Goal: Communication & Community: Answer question/provide support

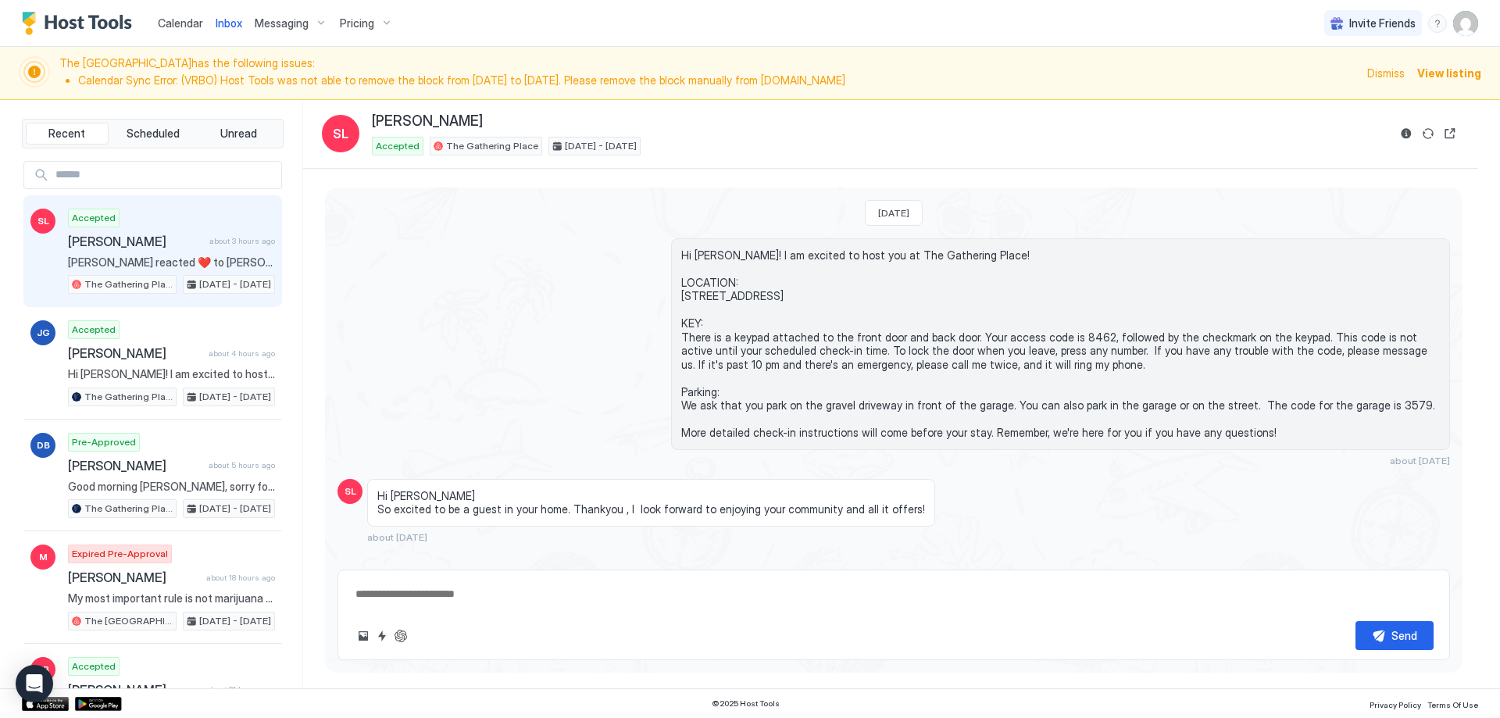
scroll to position [911, 0]
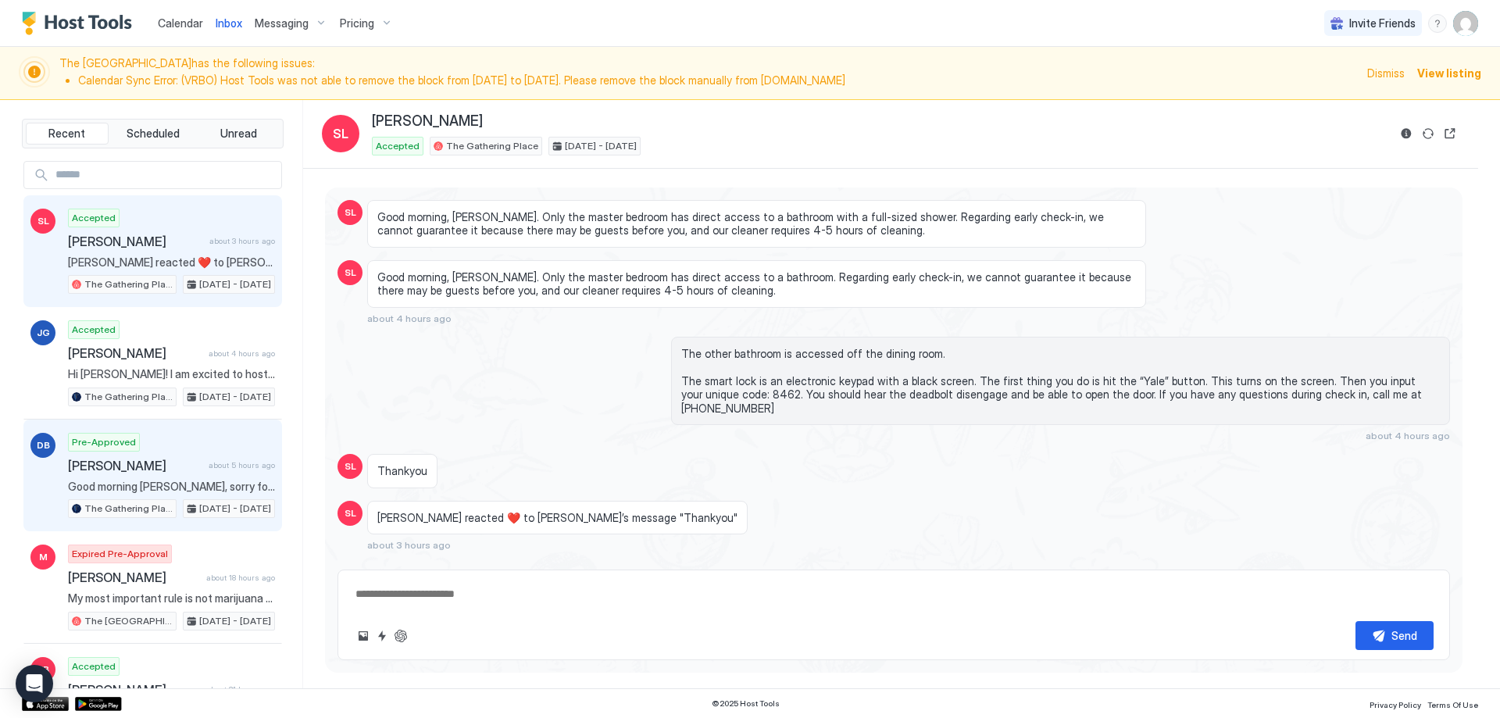
click at [177, 460] on span "[PERSON_NAME]" at bounding box center [135, 466] width 134 height 16
type textarea "*"
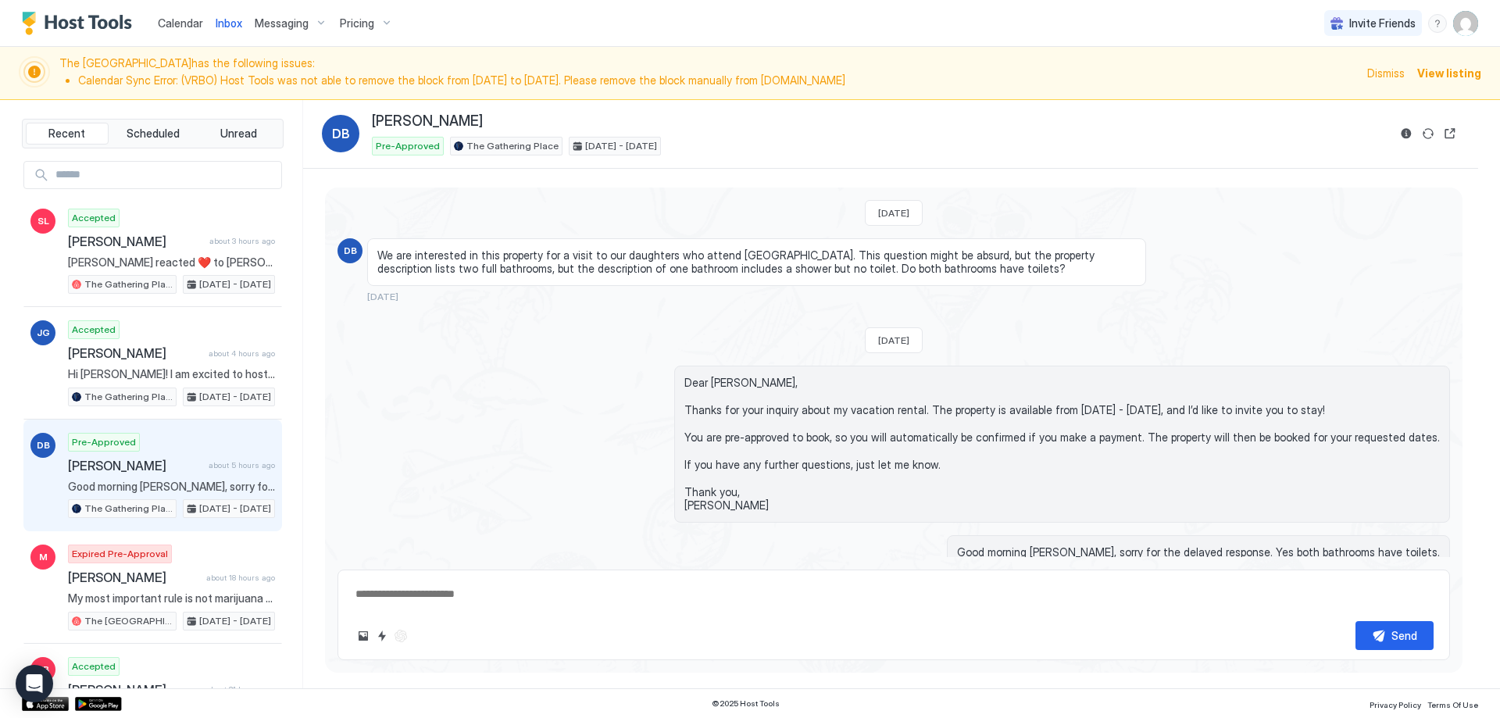
scroll to position [28, 0]
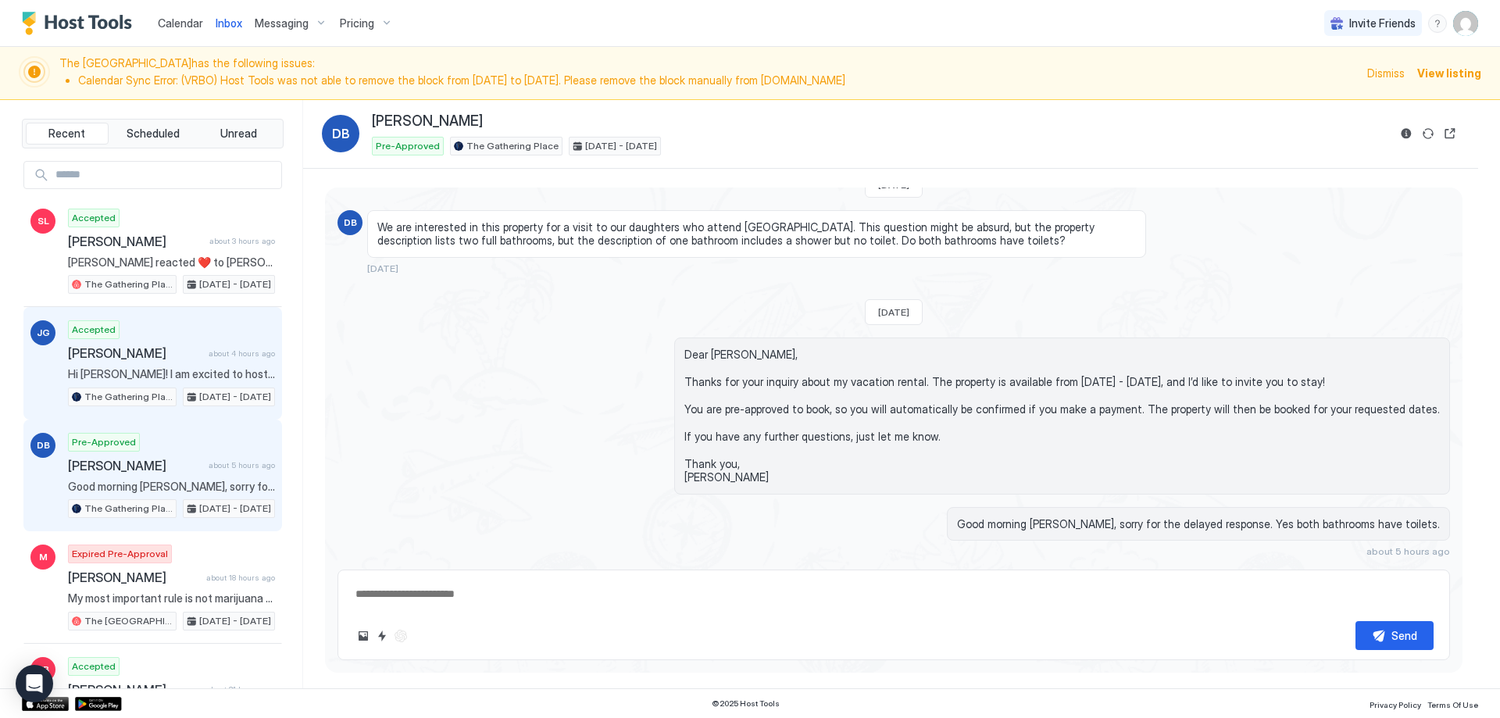
click at [184, 381] on div "Accepted [PERSON_NAME] about 4 hours ago Hi [PERSON_NAME]! I am excited to host…" at bounding box center [171, 363] width 207 height 86
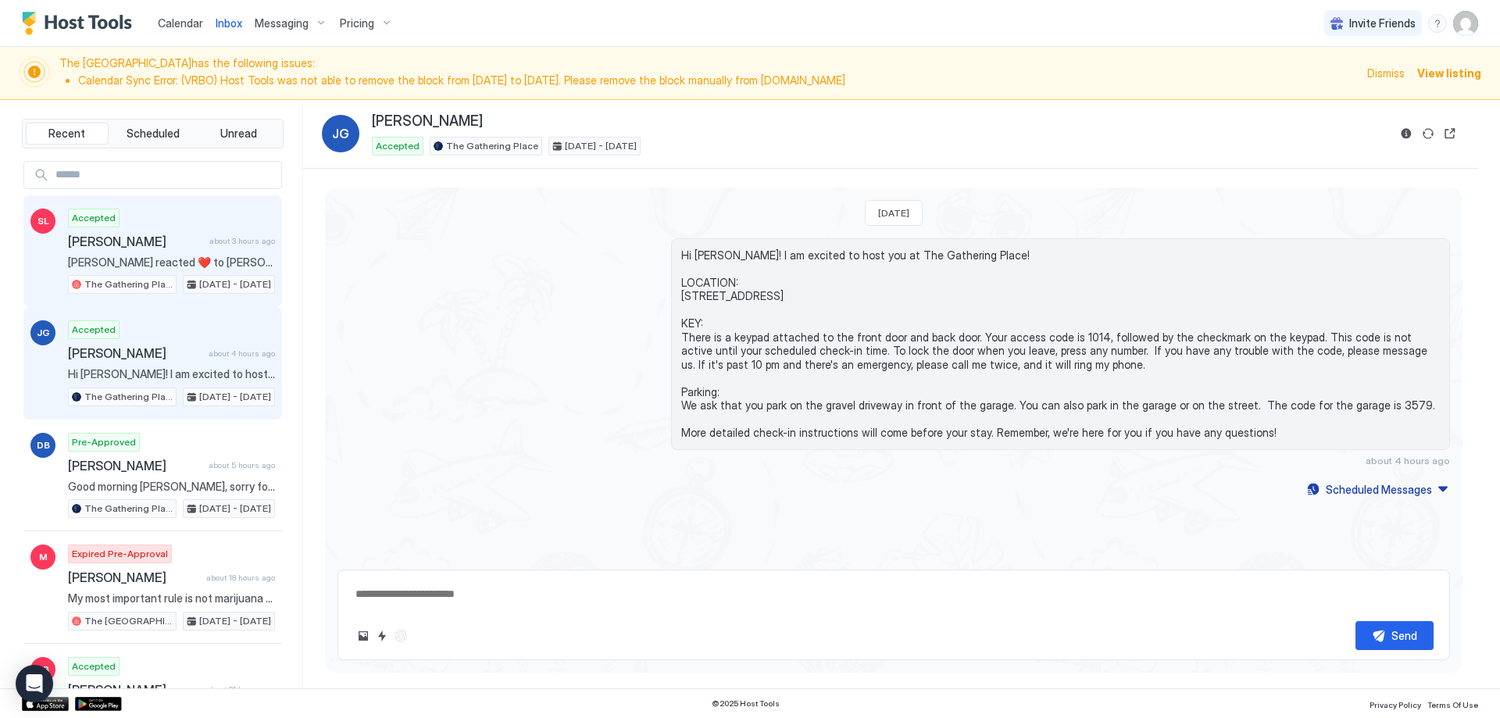
click at [191, 231] on div "Accepted [PERSON_NAME] about 3 hours ago [PERSON_NAME] reacted ❤️ to [PERSON_NA…" at bounding box center [171, 252] width 207 height 86
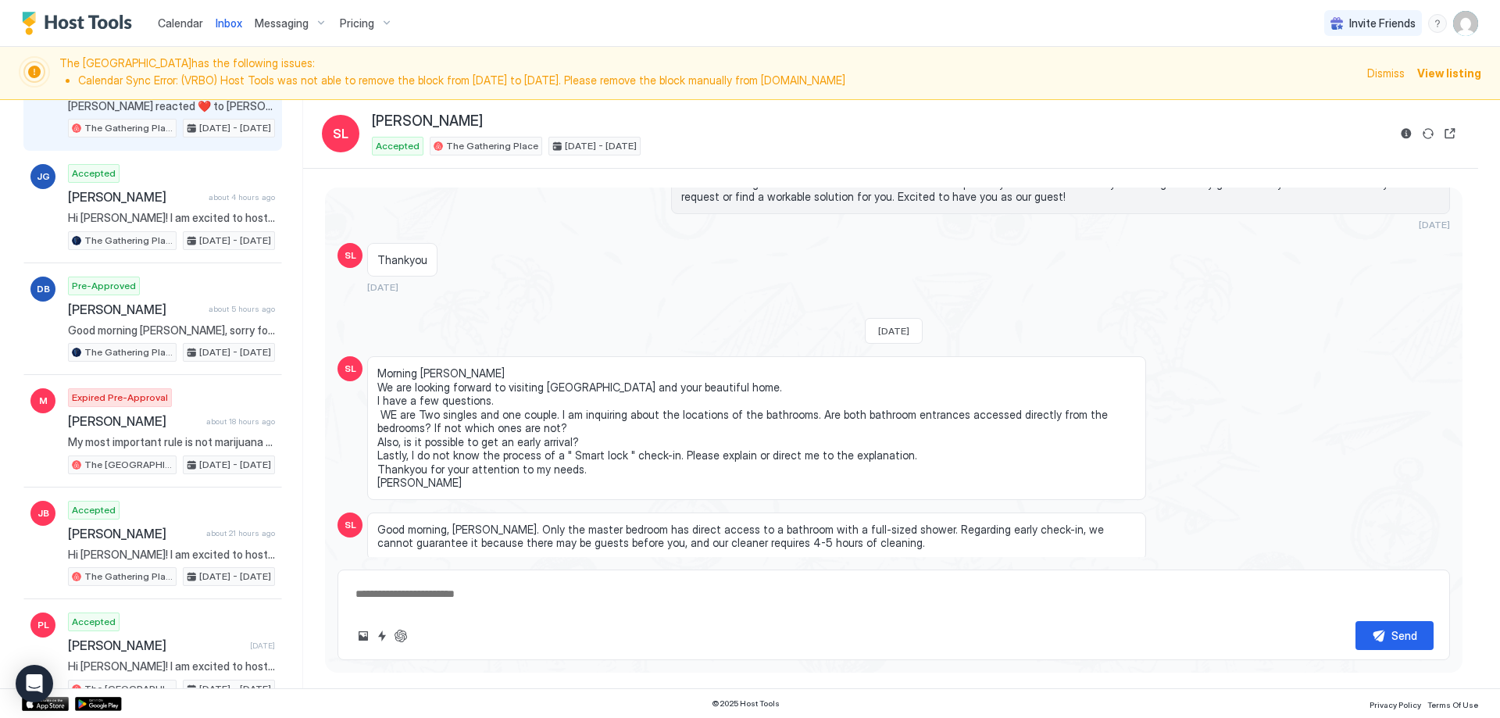
scroll to position [286, 0]
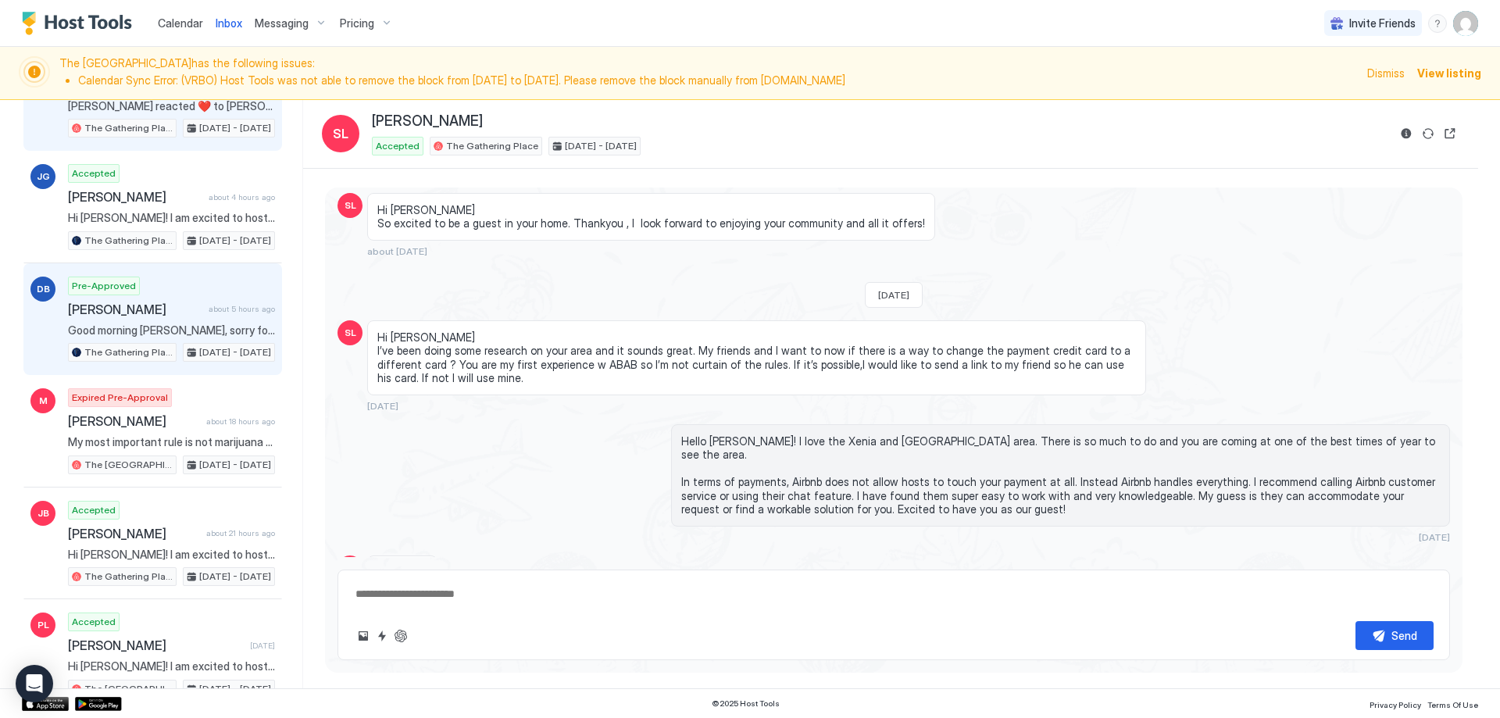
click at [159, 309] on span "[PERSON_NAME]" at bounding box center [135, 310] width 134 height 16
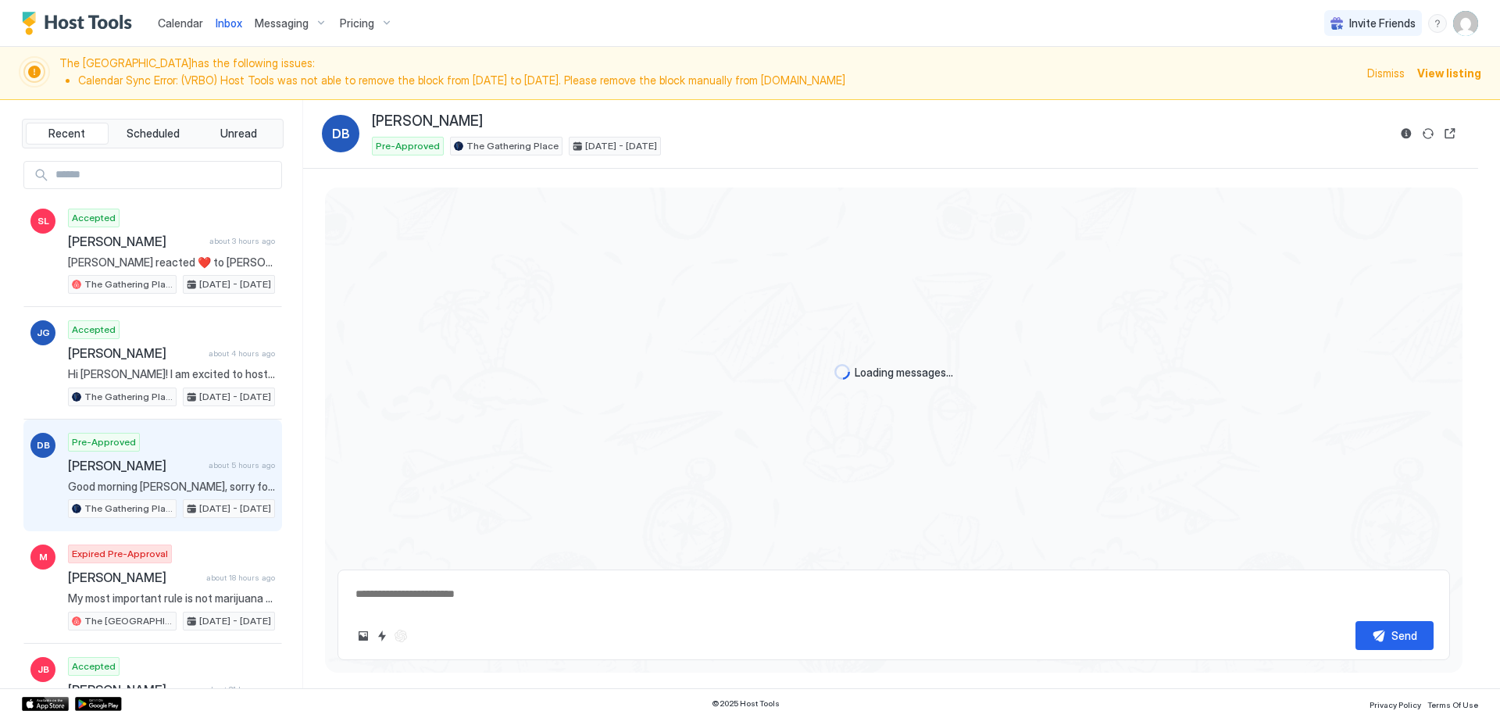
scroll to position [81, 0]
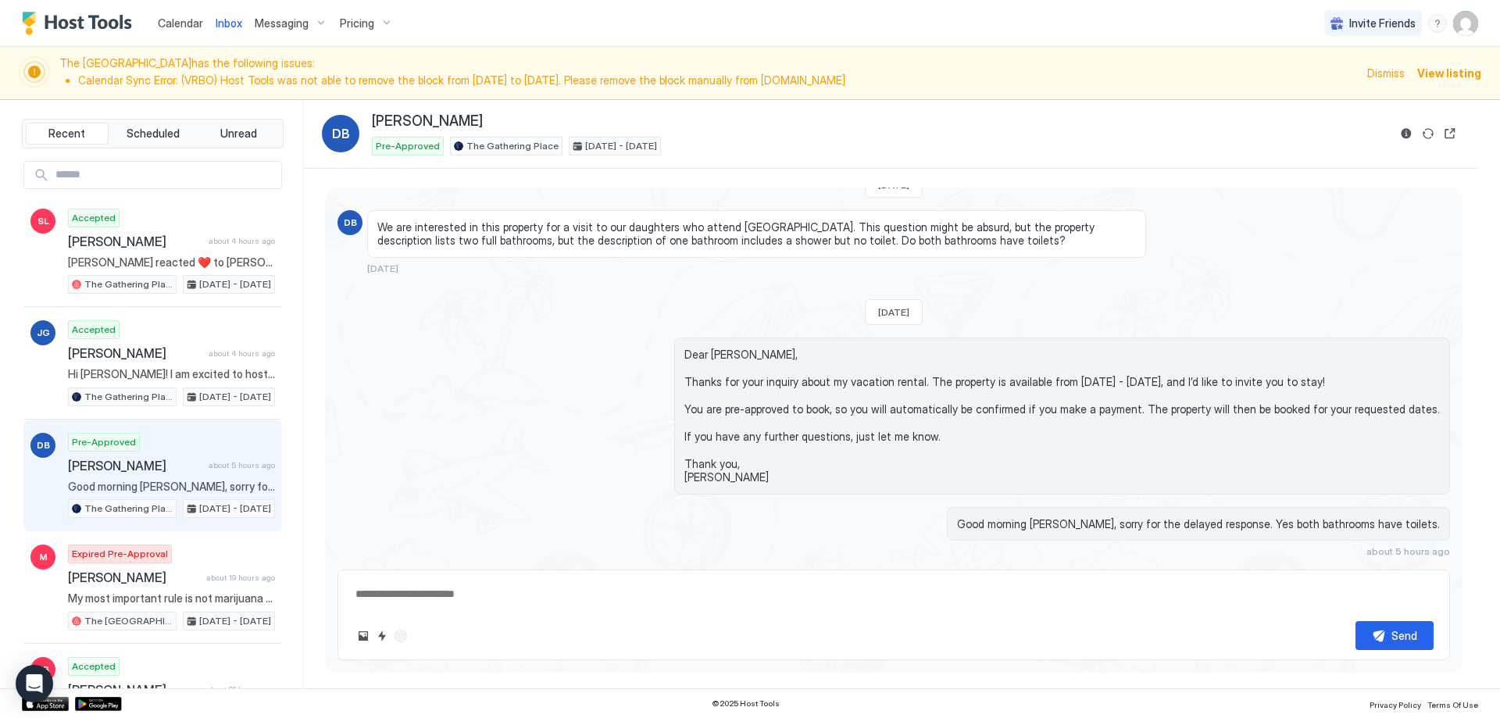
type textarea "*"
